Goal: Information Seeking & Learning: Learn about a topic

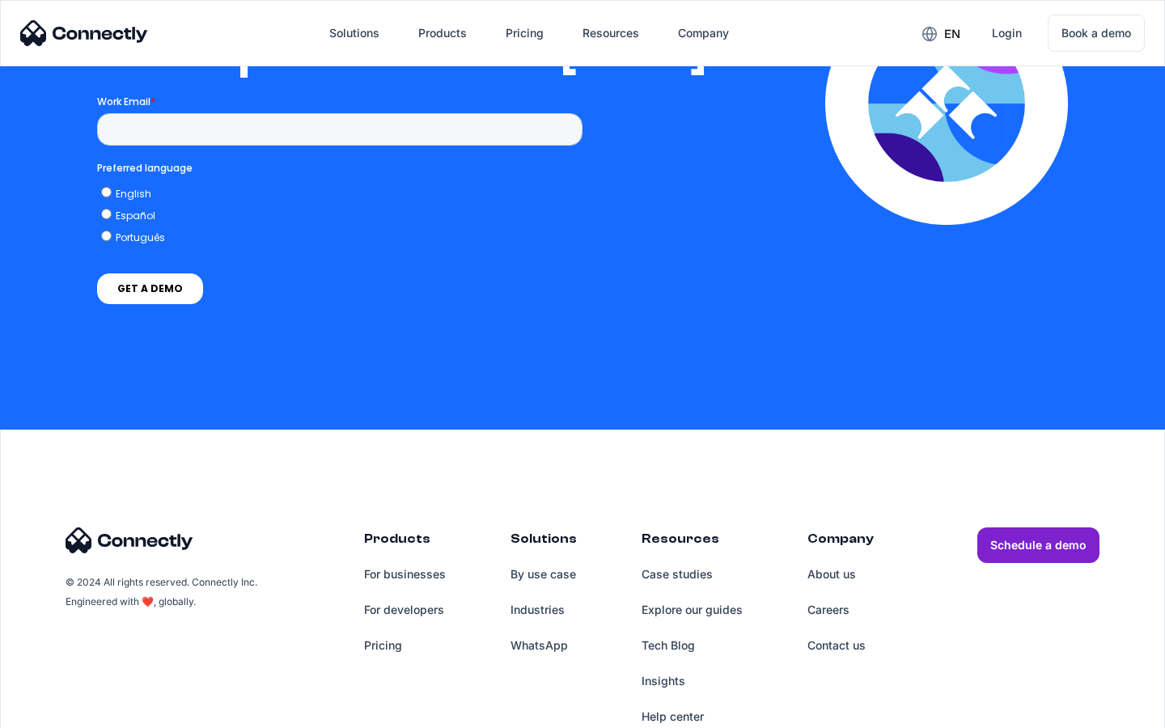
scroll to position [3306, 0]
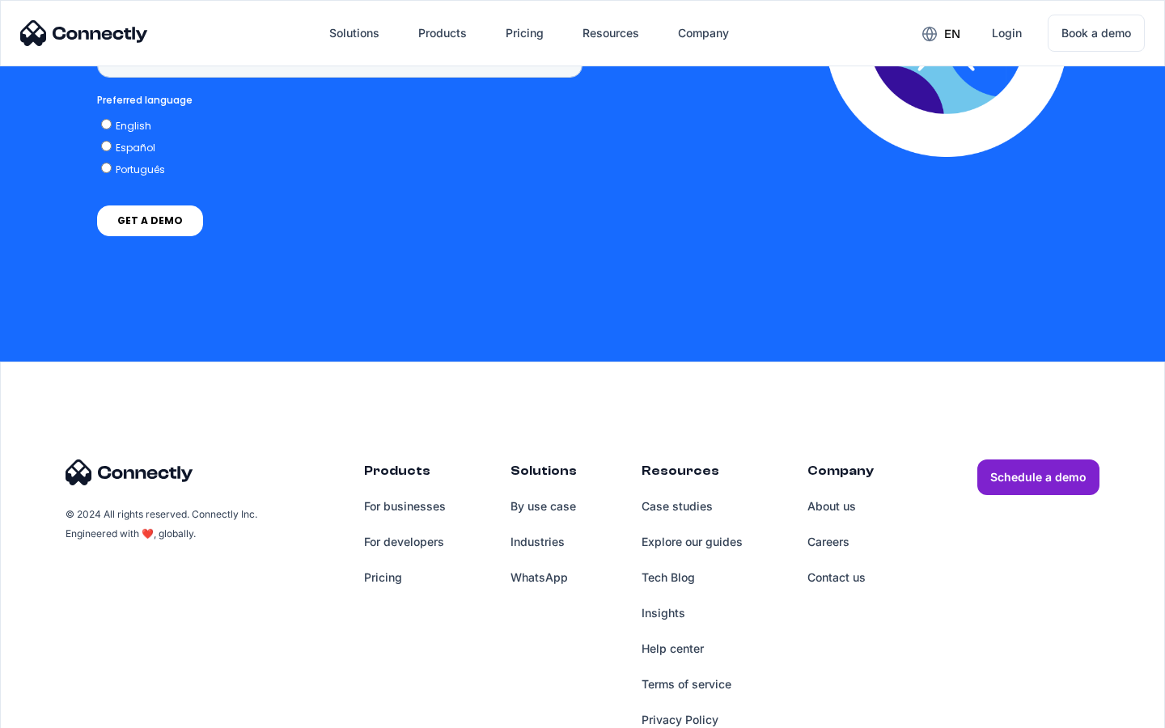
scroll to position [1226, 0]
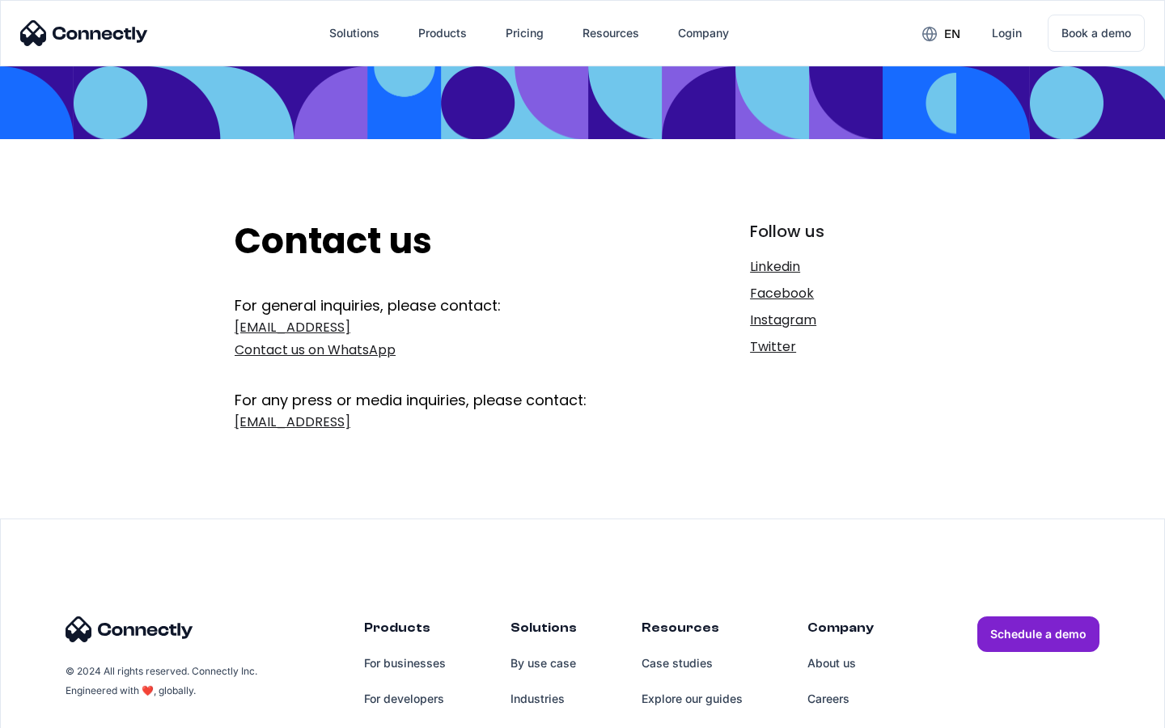
scroll to position [265, 0]
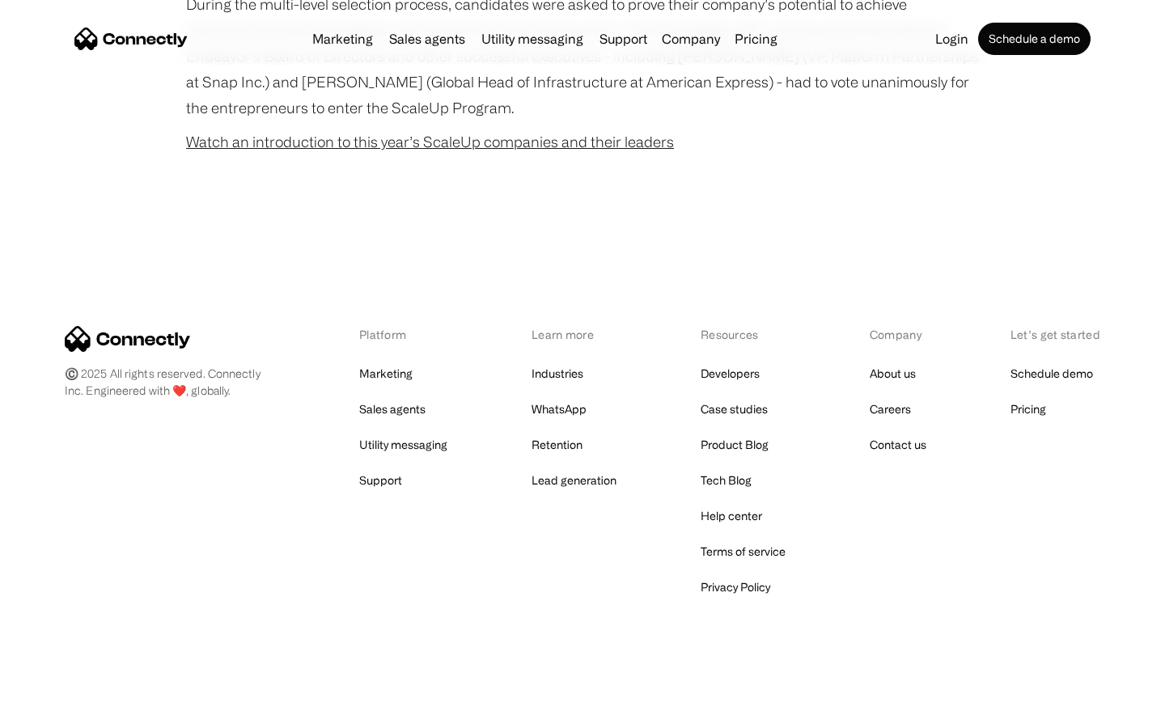
scroll to position [1038, 0]
